Goal: Transaction & Acquisition: Purchase product/service

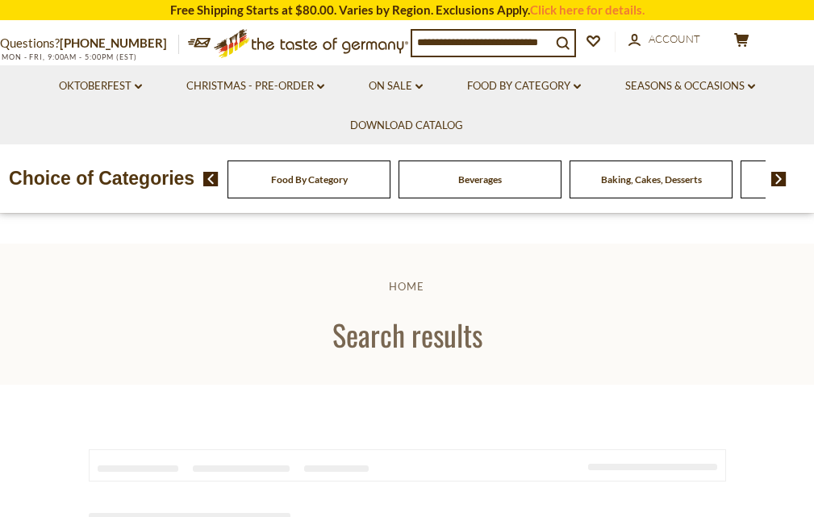
type input "**********"
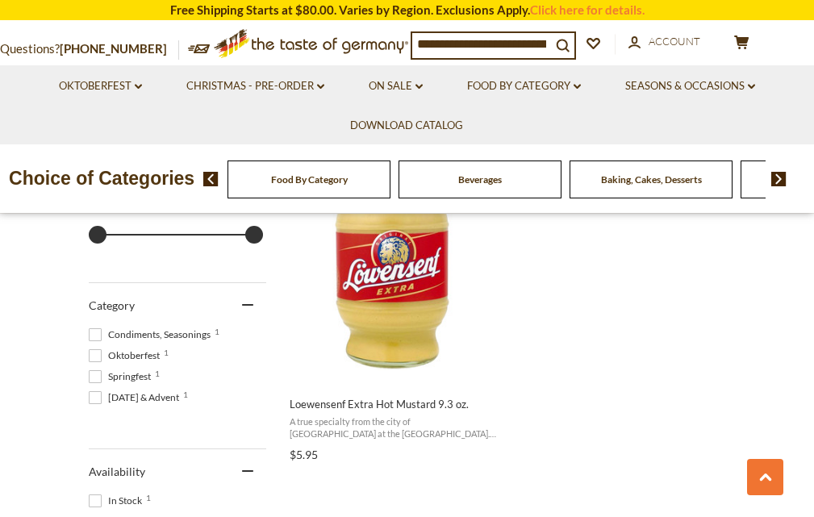
scroll to position [403, 0]
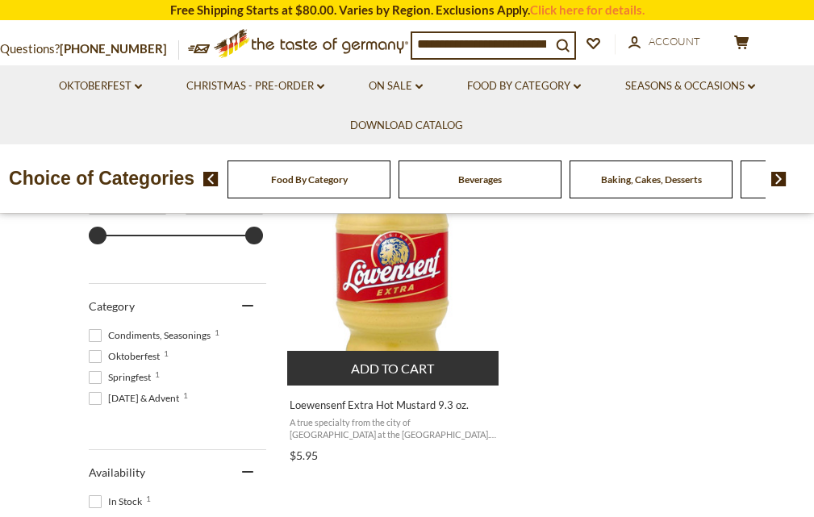
click at [403, 290] on img "Loewensenf Extra Hot Mustard 9.3 oz." at bounding box center [394, 264] width 214 height 214
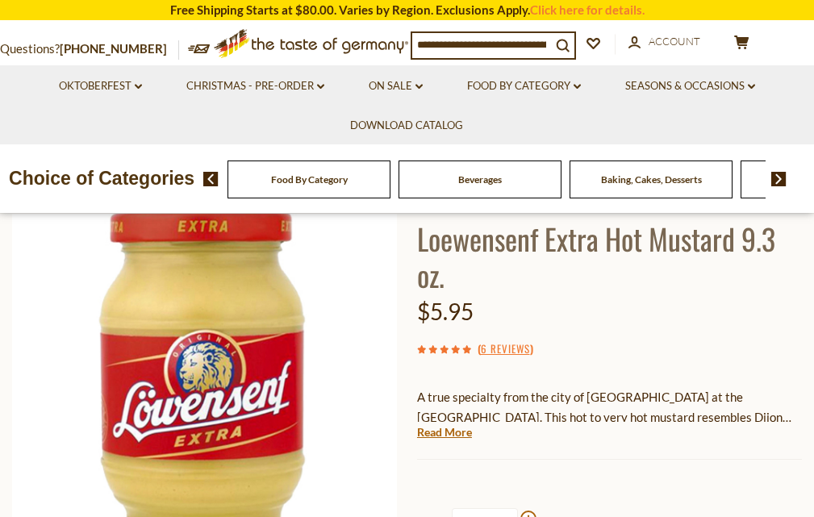
scroll to position [242, 0]
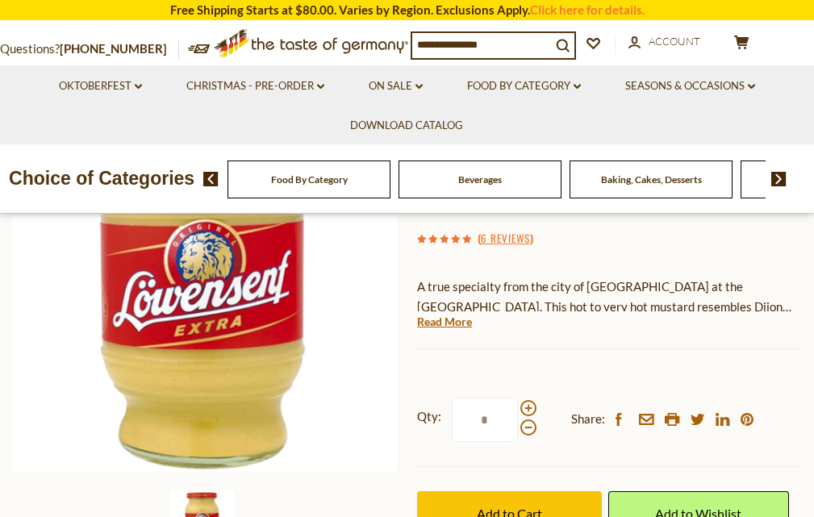
drag, startPoint x: 496, startPoint y: 419, endPoint x: 461, endPoint y: 426, distance: 35.4
click at [461, 426] on input "*" at bounding box center [485, 420] width 66 height 44
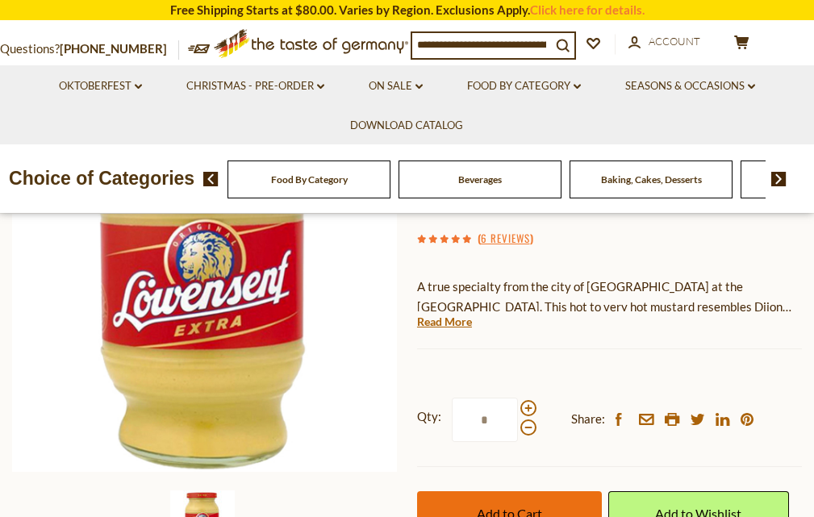
type input "*"
click at [502, 510] on span "Add to Cart" at bounding box center [509, 513] width 65 height 15
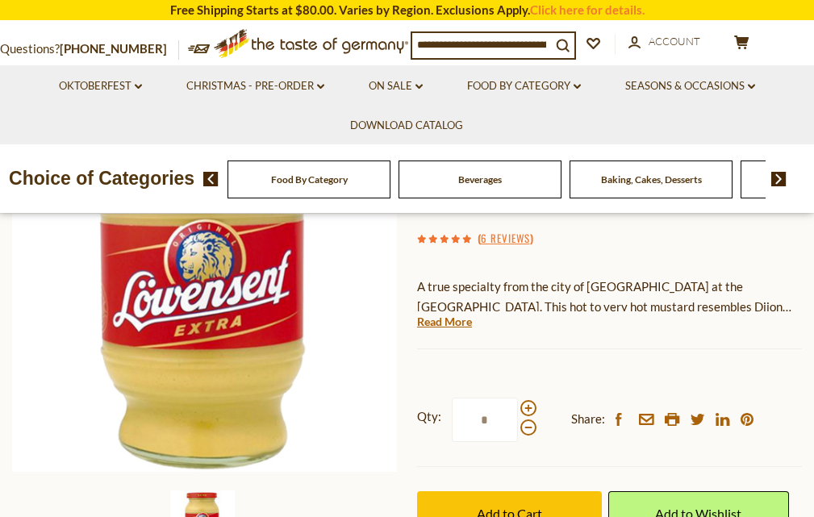
scroll to position [403, 0]
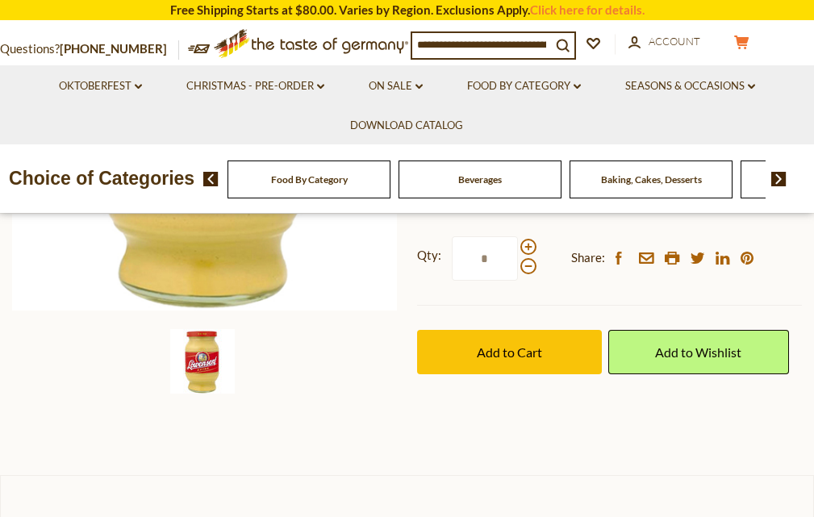
click at [734, 48] on button "cart $35.7" at bounding box center [741, 45] width 48 height 20
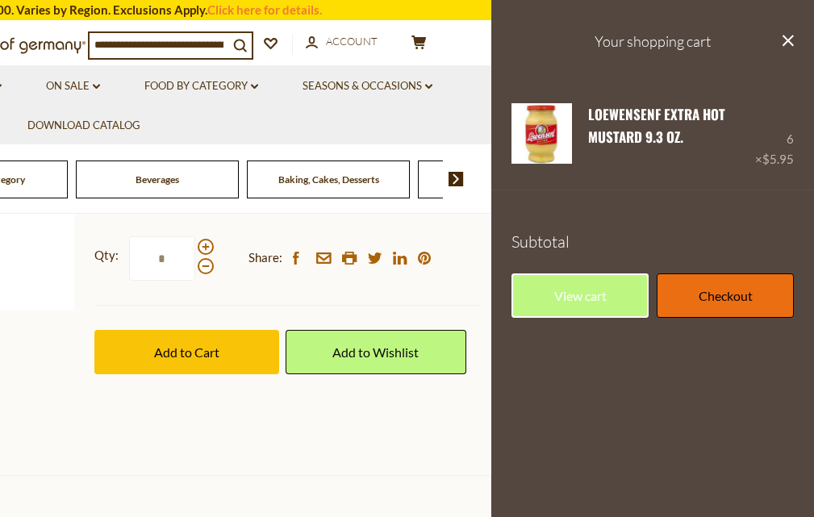
click at [707, 305] on link "Checkout" at bounding box center [725, 295] width 137 height 44
